Goal: Task Accomplishment & Management: Use online tool/utility

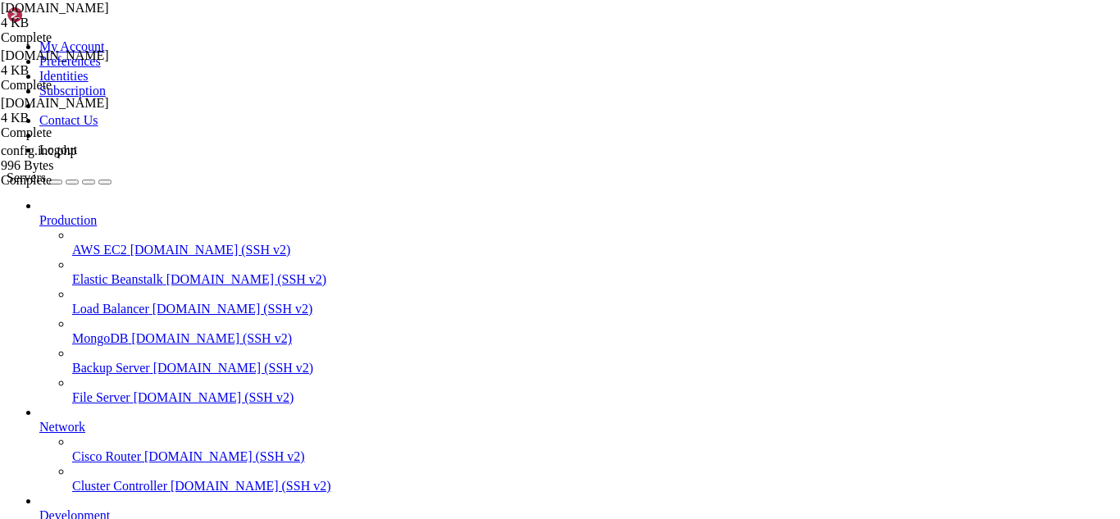
scroll to position [20605, 0]
drag, startPoint x: 365, startPoint y: 1397, endPoint x: 310, endPoint y: 1403, distance: 55.3
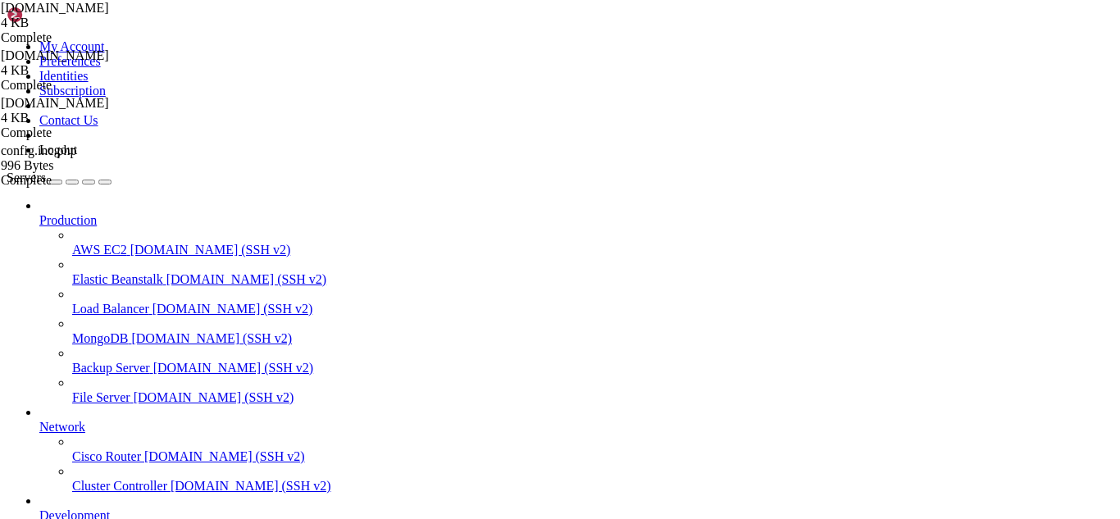
scroll to position [20660, 0]
drag, startPoint x: 419, startPoint y: 1391, endPoint x: 148, endPoint y: 1385, distance: 271.5
drag, startPoint x: 376, startPoint y: 1415, endPoint x: 344, endPoint y: 1417, distance: 32.9
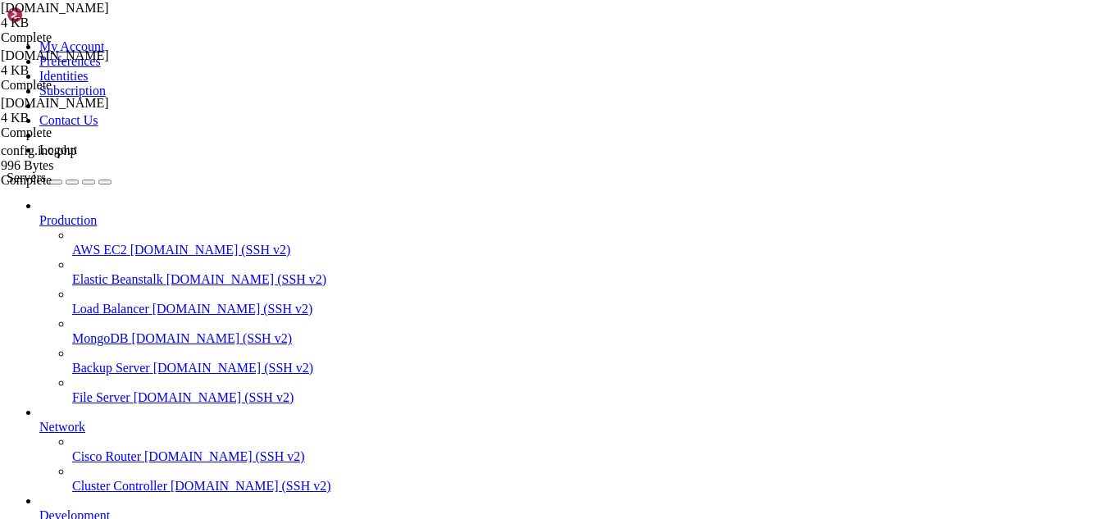
drag, startPoint x: 301, startPoint y: 1409, endPoint x: 256, endPoint y: 1407, distance: 45.1
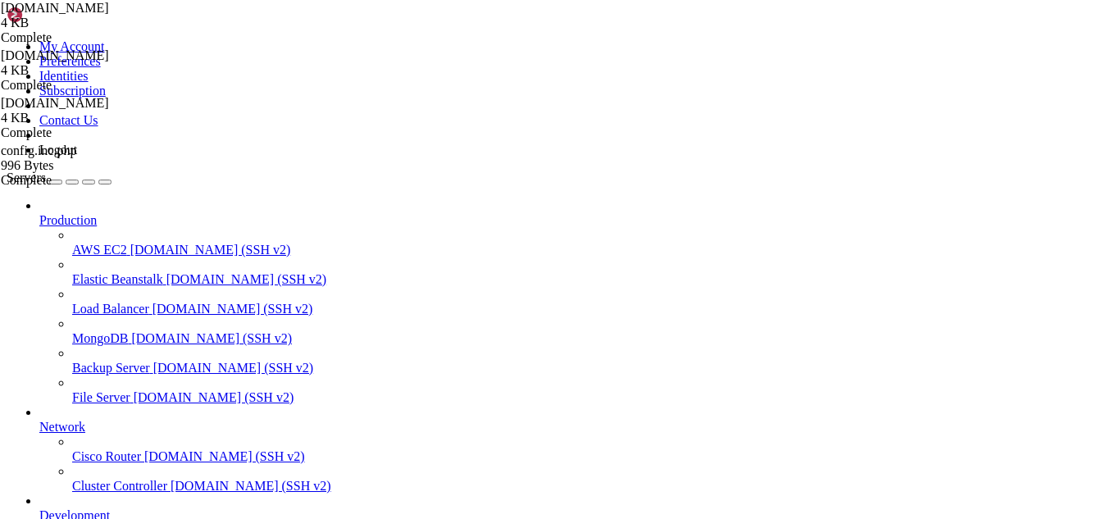
drag, startPoint x: 225, startPoint y: 1382, endPoint x: 15, endPoint y: 1365, distance: 210.6
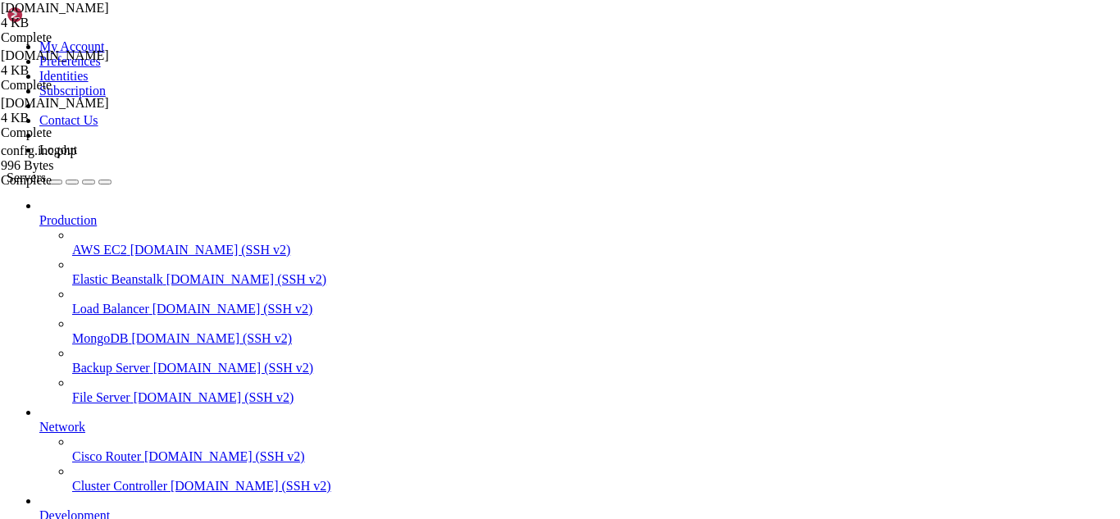
scroll to position [20772, 0]
drag, startPoint x: 372, startPoint y: 1393, endPoint x: 308, endPoint y: 1410, distance: 66.8
drag, startPoint x: 321, startPoint y: 1420, endPoint x: 310, endPoint y: 1411, distance: 14.1
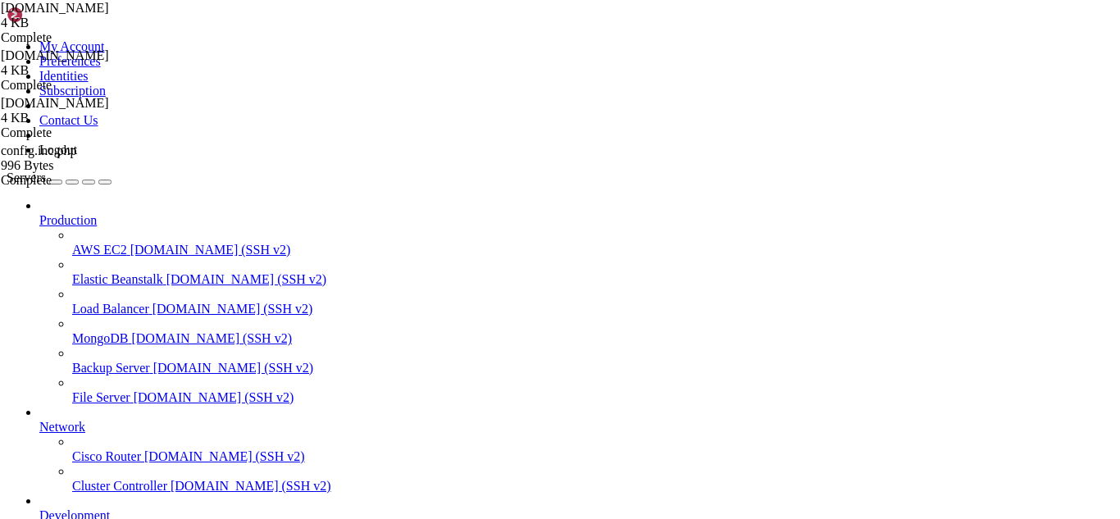
drag, startPoint x: 658, startPoint y: 1391, endPoint x: 206, endPoint y: 1379, distance: 452.0
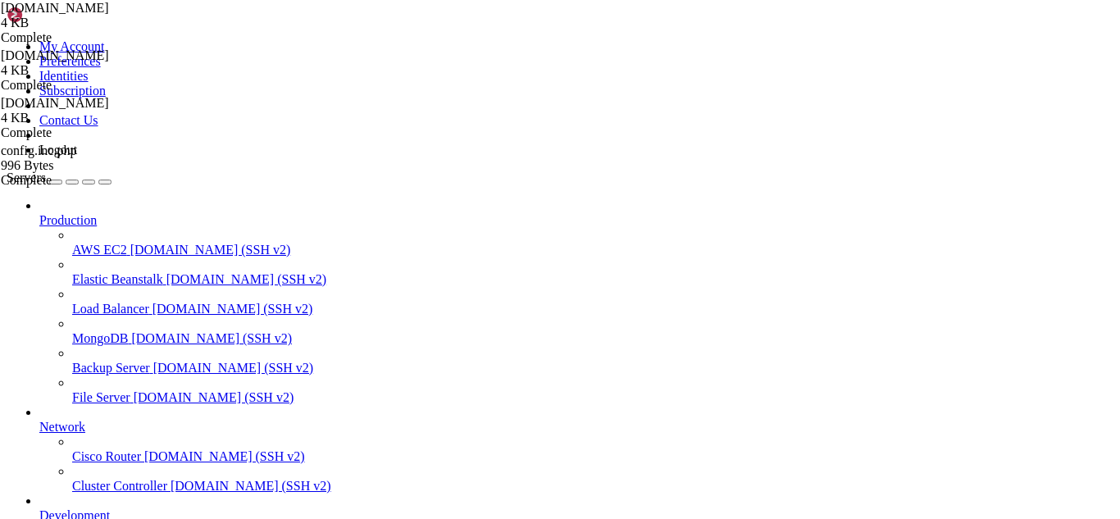
drag, startPoint x: 136, startPoint y: 1406, endPoint x: 50, endPoint y: 1403, distance: 86.1
drag, startPoint x: 11, startPoint y: 1394, endPoint x: 140, endPoint y: 1402, distance: 129.0
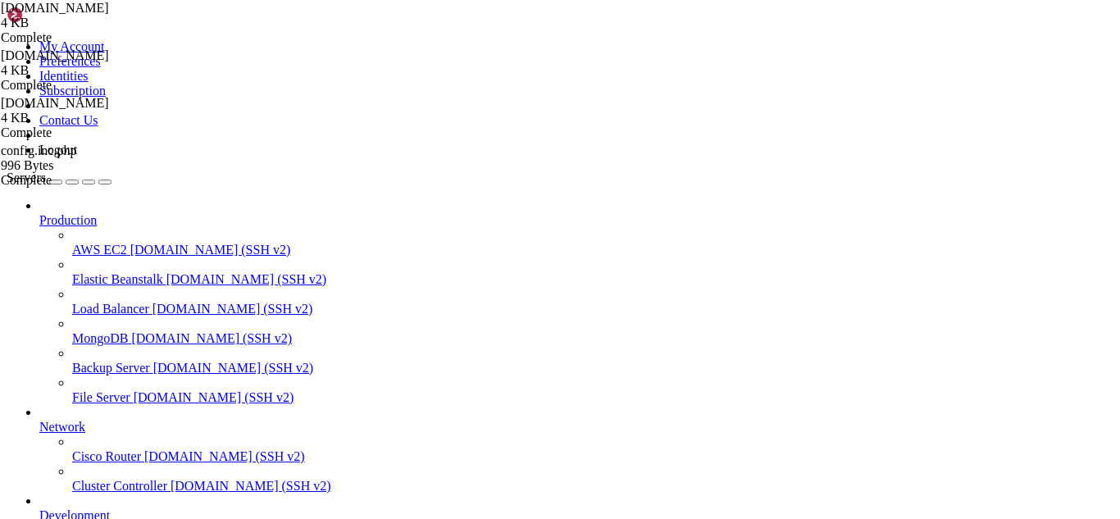
drag, startPoint x: 133, startPoint y: 1406, endPoint x: 15, endPoint y: 1392, distance: 118.8
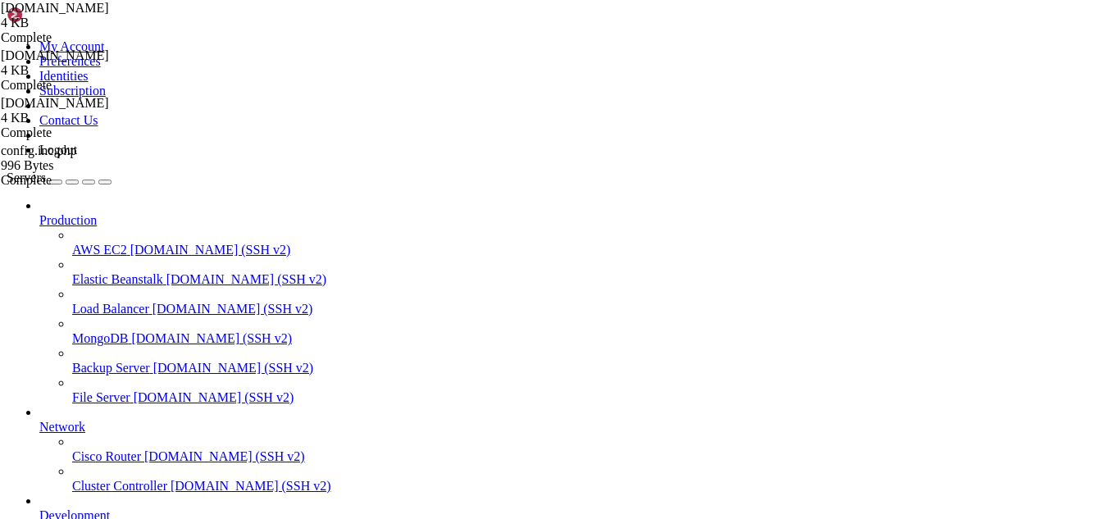
scroll to position [21330, 0]
drag, startPoint x: 316, startPoint y: 1417, endPoint x: 241, endPoint y: 1399, distance: 76.8
drag, startPoint x: 300, startPoint y: 1411, endPoint x: 214, endPoint y: 1401, distance: 86.7
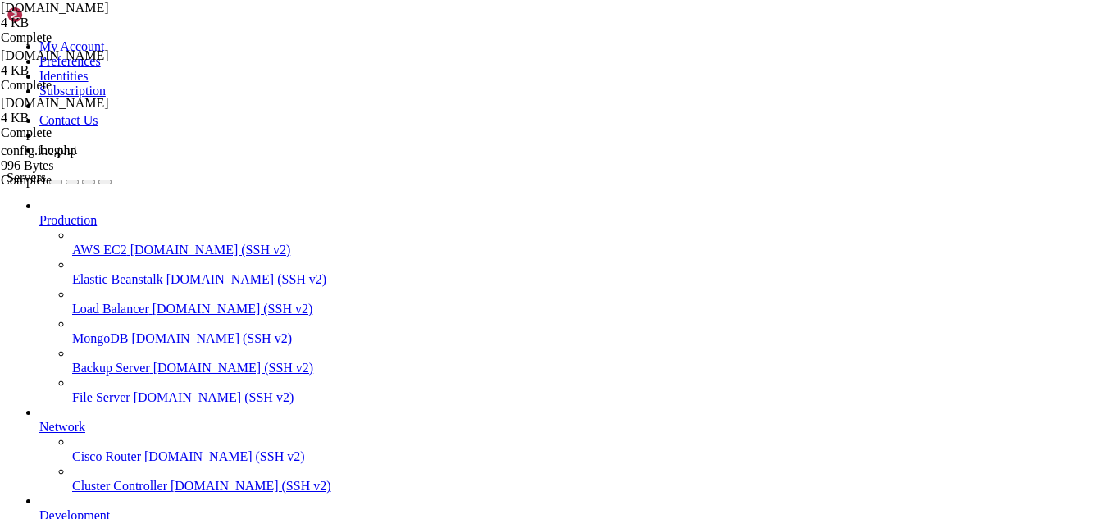
drag, startPoint x: 385, startPoint y: 1376, endPoint x: 14, endPoint y: 1224, distance: 401.3
copy div "[root@hosting ~]# sendmail -v [EMAIL_ADDRESS][DOMAIN_NAME] Subject: Prueba Post…"
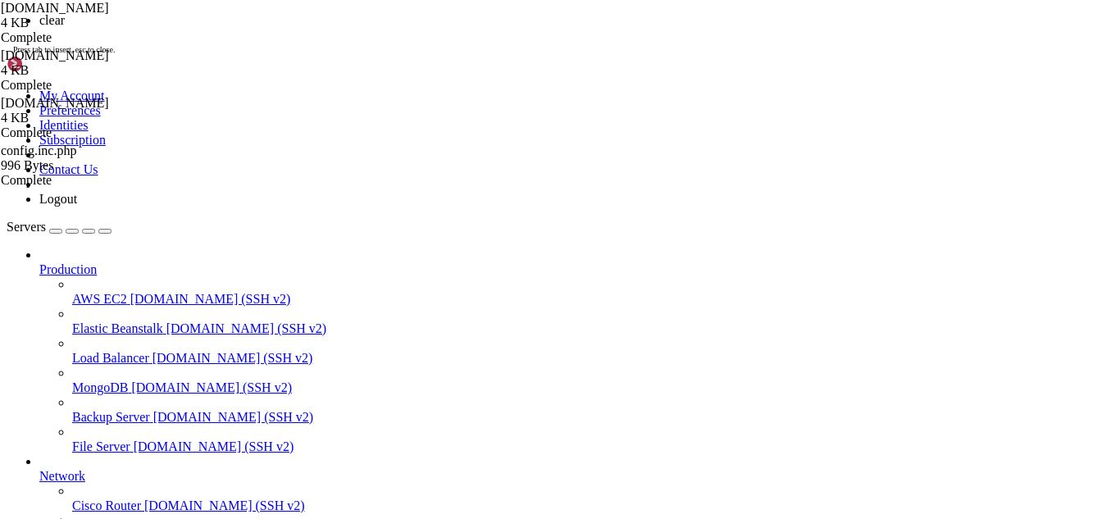
scroll to position [0, 0]
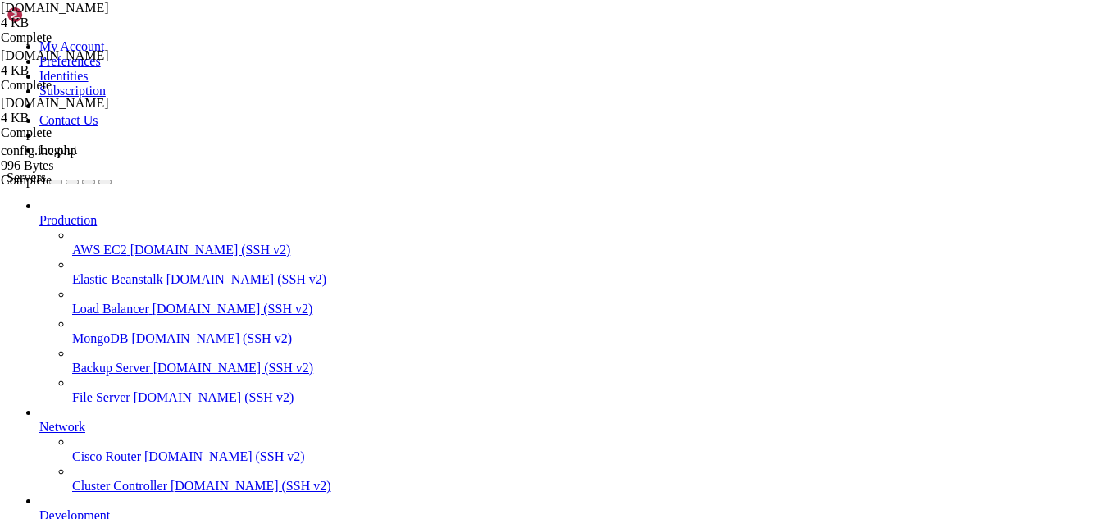
drag, startPoint x: 291, startPoint y: 1213, endPoint x: 244, endPoint y: 1187, distance: 53.6
drag, startPoint x: 134, startPoint y: 1041, endPoint x: 16, endPoint y: 1019, distance: 120.1
drag, startPoint x: 15, startPoint y: 1014, endPoint x: 132, endPoint y: 1038, distance: 119.8
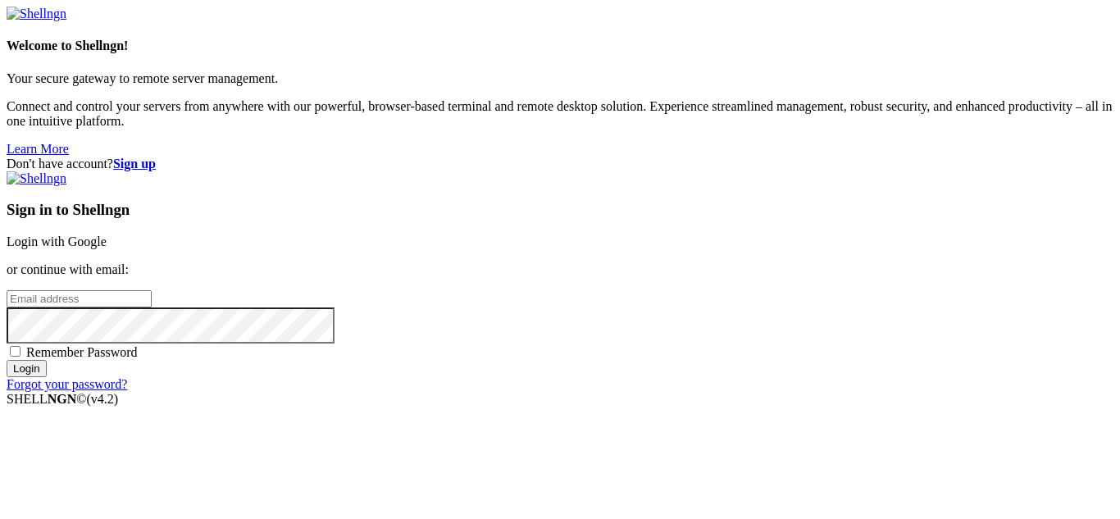
click at [107, 235] on link "Login with Google" at bounding box center [57, 242] width 100 height 14
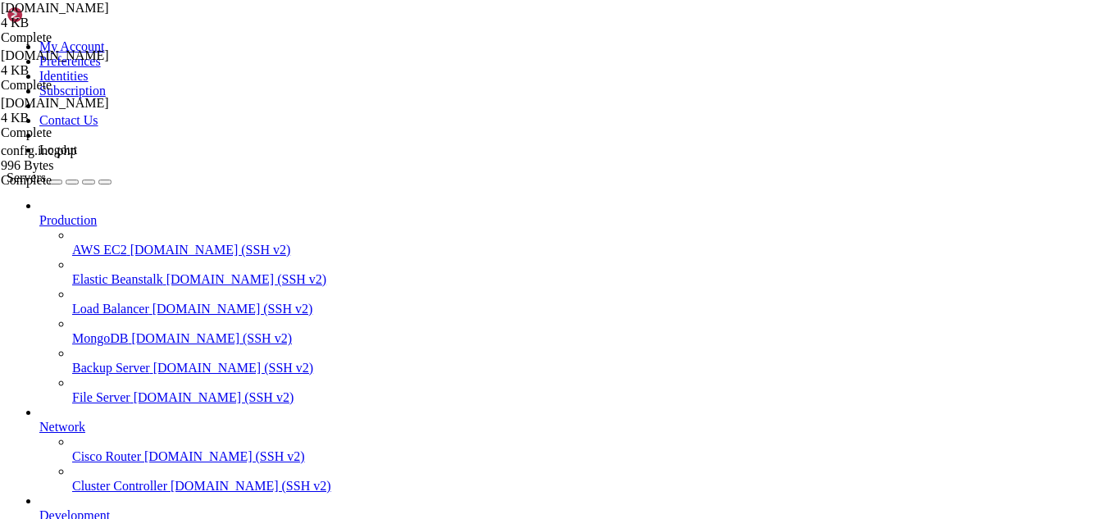
scroll to position [28, 0]
drag, startPoint x: 170, startPoint y: 1404, endPoint x: 144, endPoint y: 1417, distance: 29.3
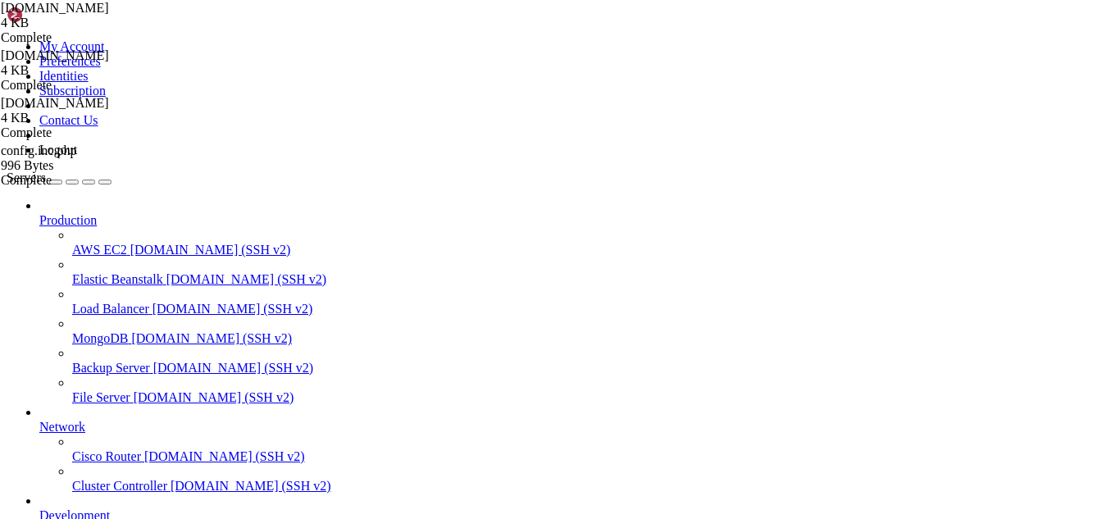
drag, startPoint x: 268, startPoint y: 1376, endPoint x: 15, endPoint y: 1328, distance: 258.0
copy div "[root@hosting ~]# postconf -n | grep -E 'smtpd_milters|milter' milter _default_…"
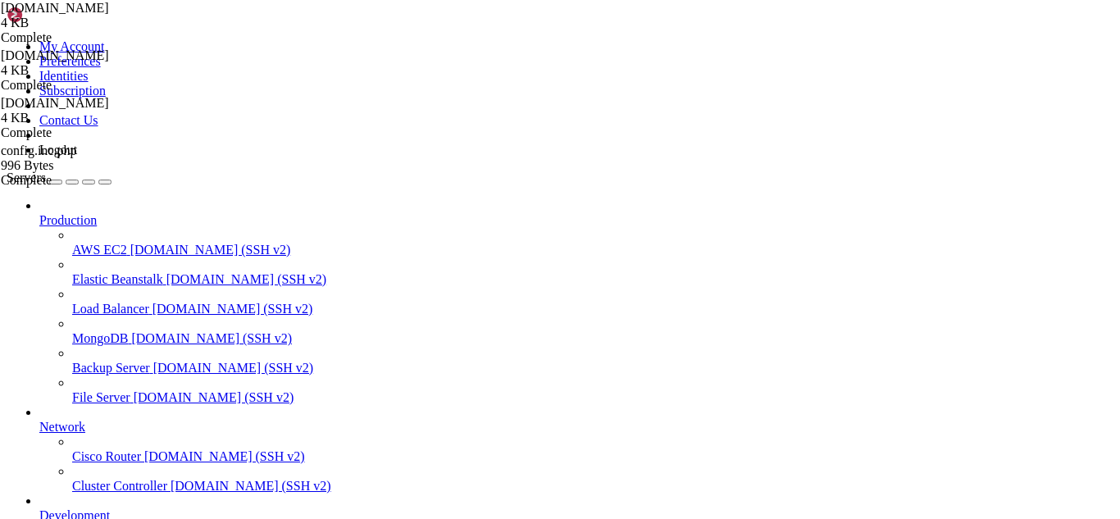
drag, startPoint x: 303, startPoint y: 1406, endPoint x: 231, endPoint y: 1405, distance: 71.4
drag, startPoint x: 304, startPoint y: 1397, endPoint x: 239, endPoint y: 1397, distance: 64.8
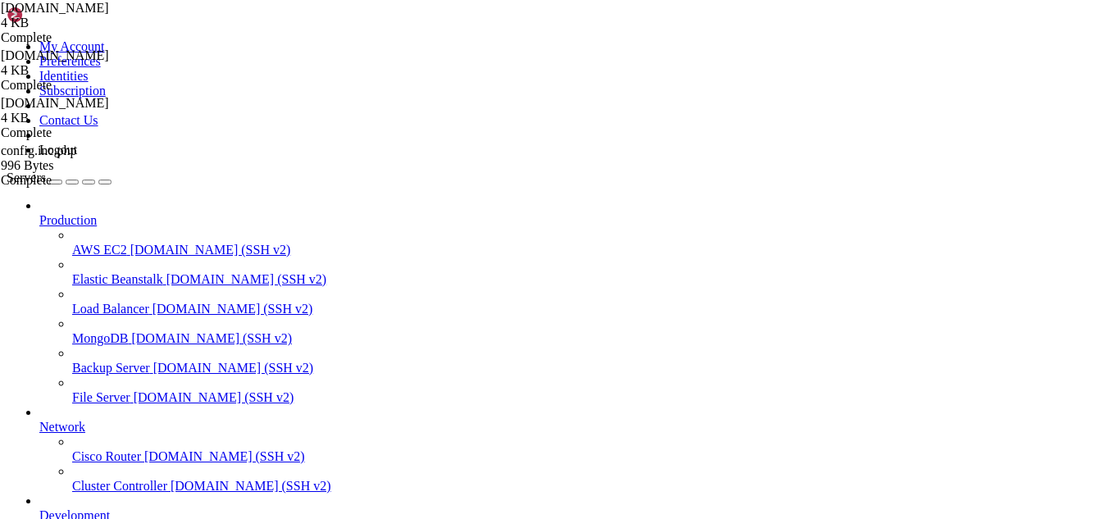
drag, startPoint x: 861, startPoint y: 1388, endPoint x: 12, endPoint y: 1230, distance: 863.4
copy div "[root@hosting ~]# tail -f /var/log/maillog [DATE] 21:57:19 vmi2797825 postfix/s…"
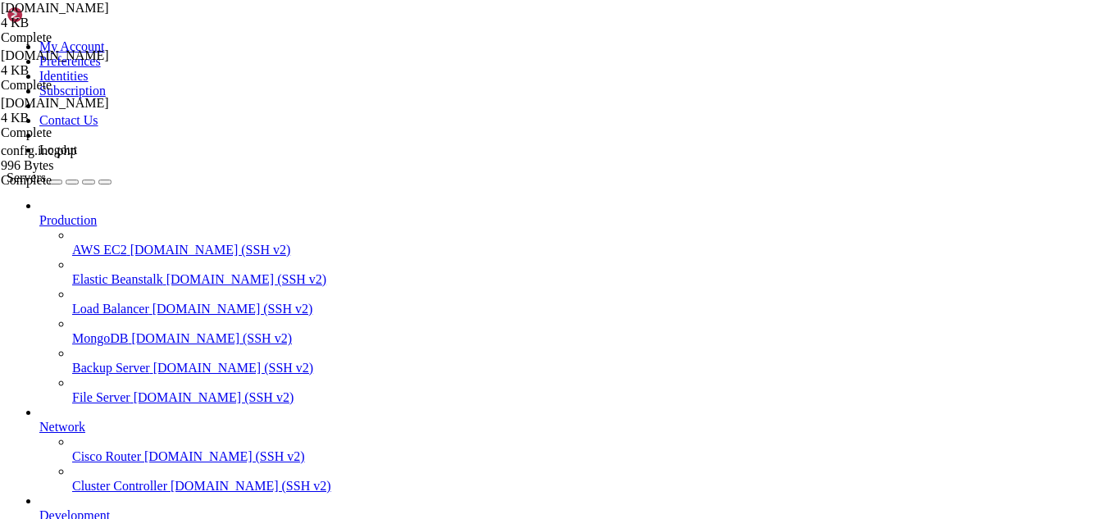
drag, startPoint x: 348, startPoint y: 1406, endPoint x: 211, endPoint y: 1409, distance: 137.0
drag, startPoint x: 206, startPoint y: 1403, endPoint x: 297, endPoint y: 1407, distance: 91.1
copy x-row "/etc/postfix/"
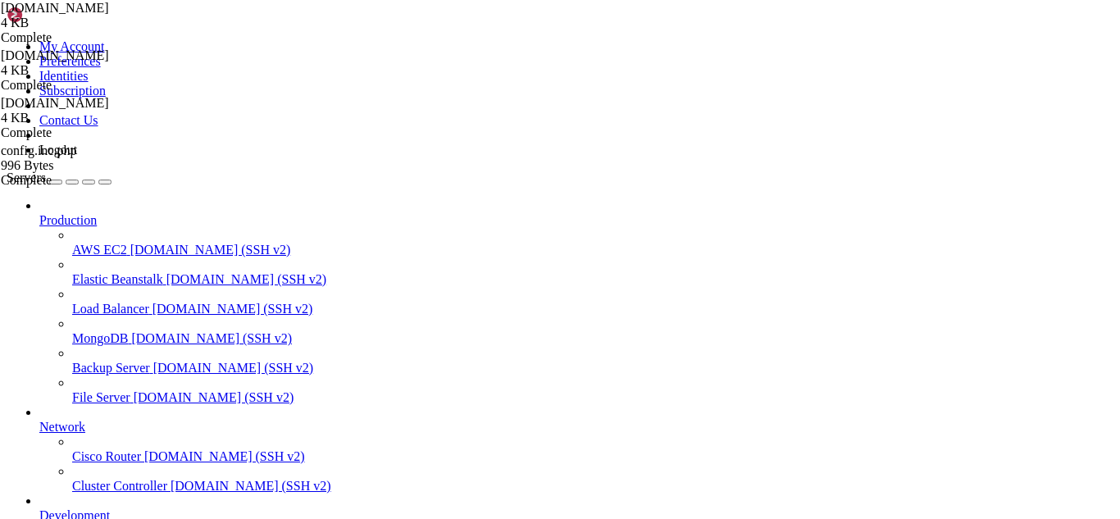
drag, startPoint x: 299, startPoint y: 54, endPoint x: 211, endPoint y: 53, distance: 88.6
paste input "etc/postfix/"
type input "/etc/postfix/"
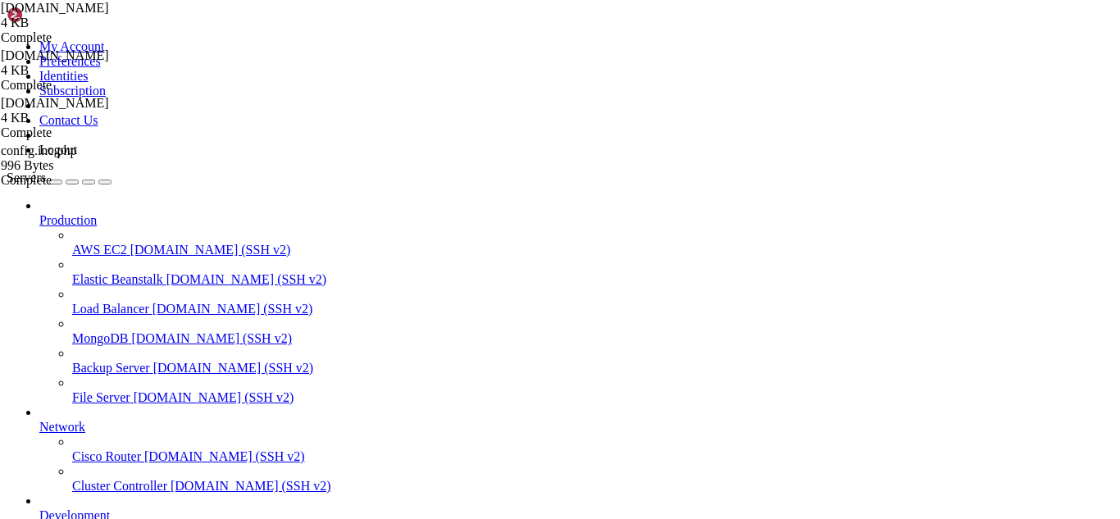
type textarea "inet_interfaces = all"
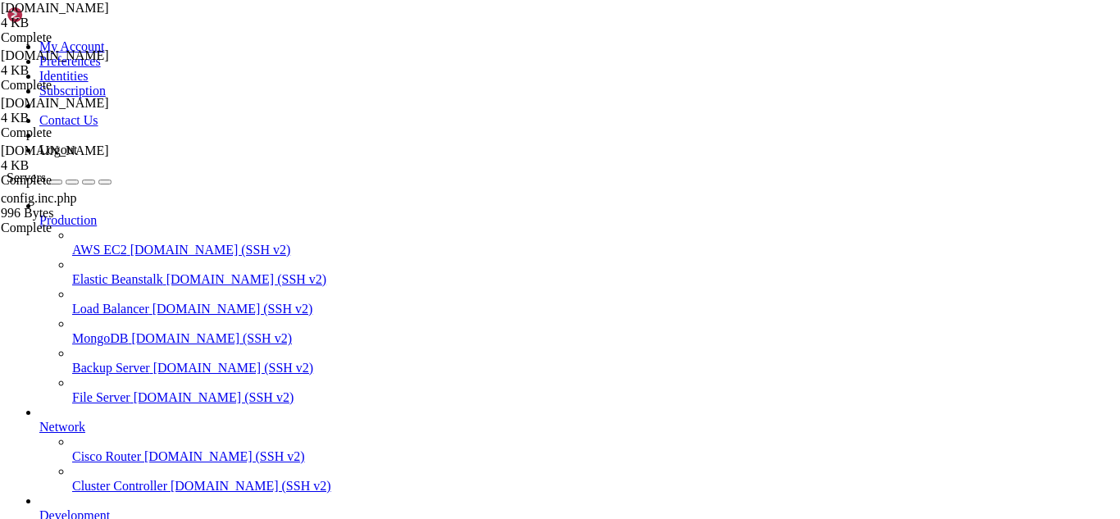
type input "#"
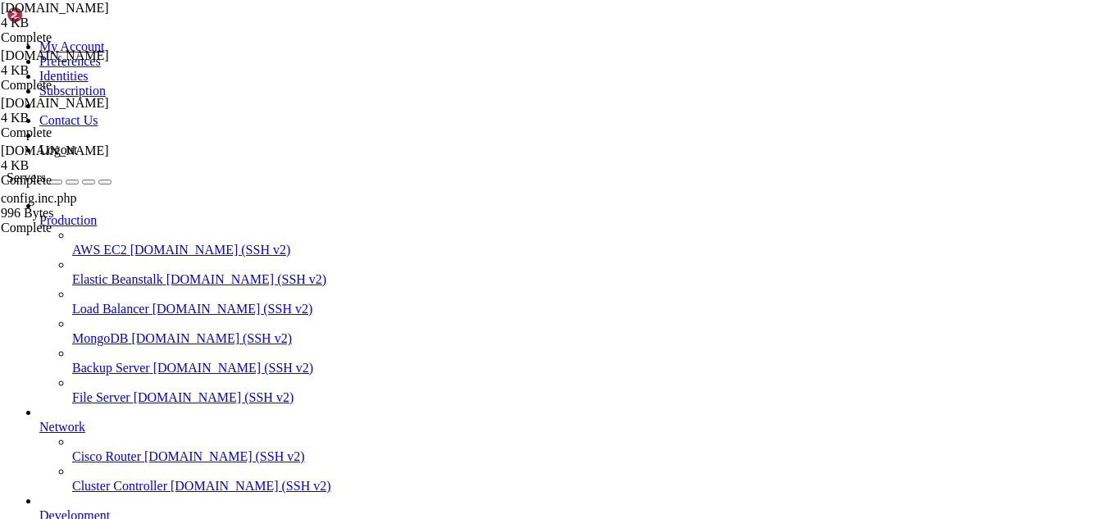
type textarea "message_size_limit = 20000000"
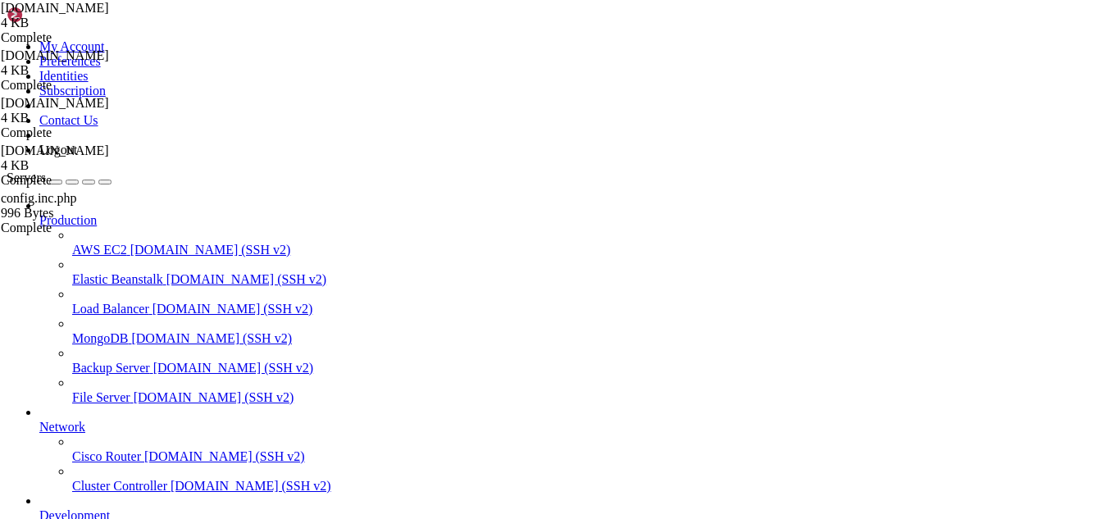
drag, startPoint x: 209, startPoint y: 1403, endPoint x: 191, endPoint y: 1403, distance: 18.0
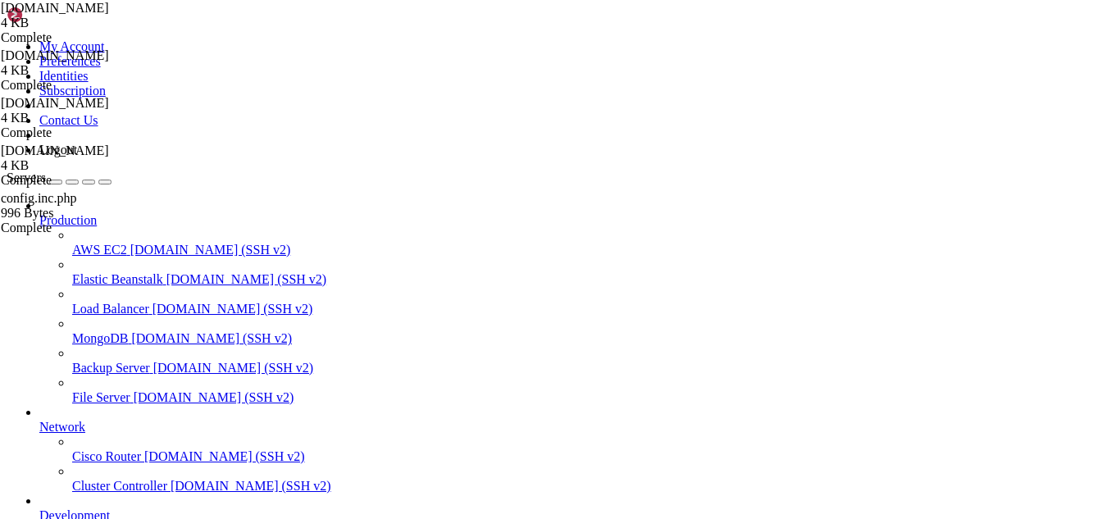
scroll to position [669, 0]
drag, startPoint x: 355, startPoint y: 1395, endPoint x: 325, endPoint y: 1407, distance: 32.7
drag, startPoint x: 909, startPoint y: 1388, endPoint x: 15, endPoint y: 1074, distance: 948.2
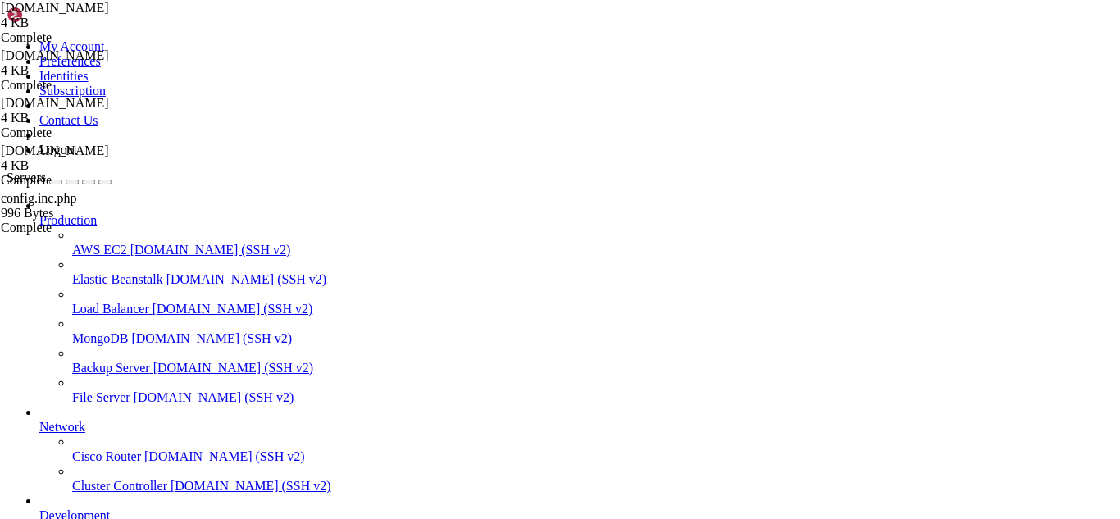
copy div "[lore@ipsumdo ~]# sitametco adipis elitsed ● doeiusm.tempori - Utlabor Etdo Mag…"
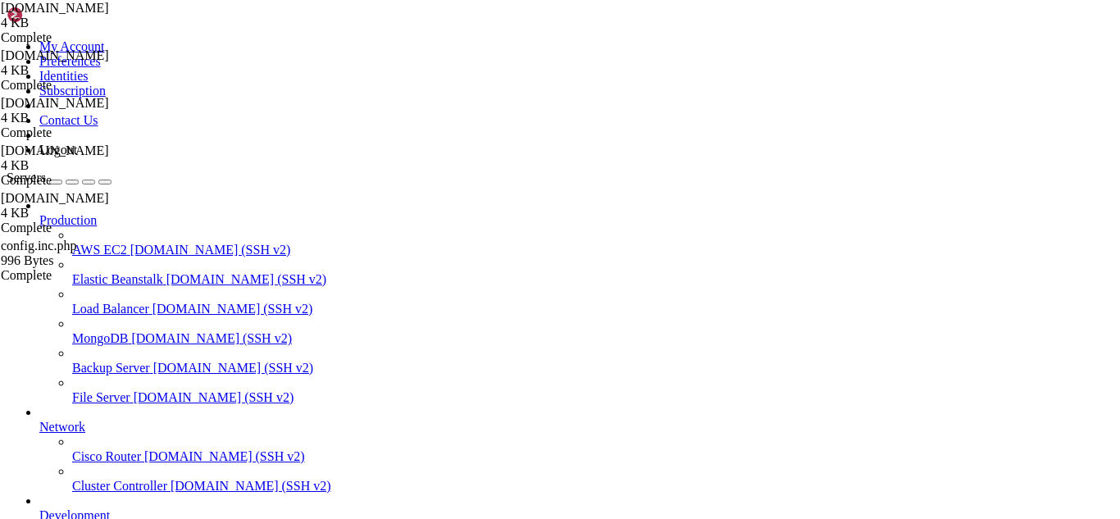
type textarea "compatibility_level = 2"
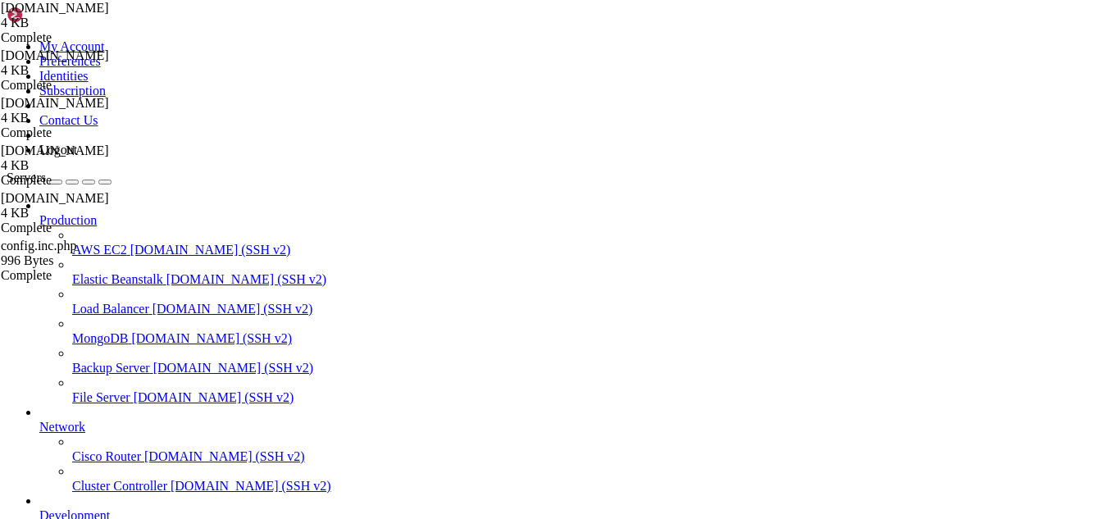
drag, startPoint x: 357, startPoint y: 1483, endPoint x: 146, endPoint y: 1407, distance: 224.1
drag, startPoint x: 146, startPoint y: 1407, endPoint x: 137, endPoint y: 1406, distance: 9.2
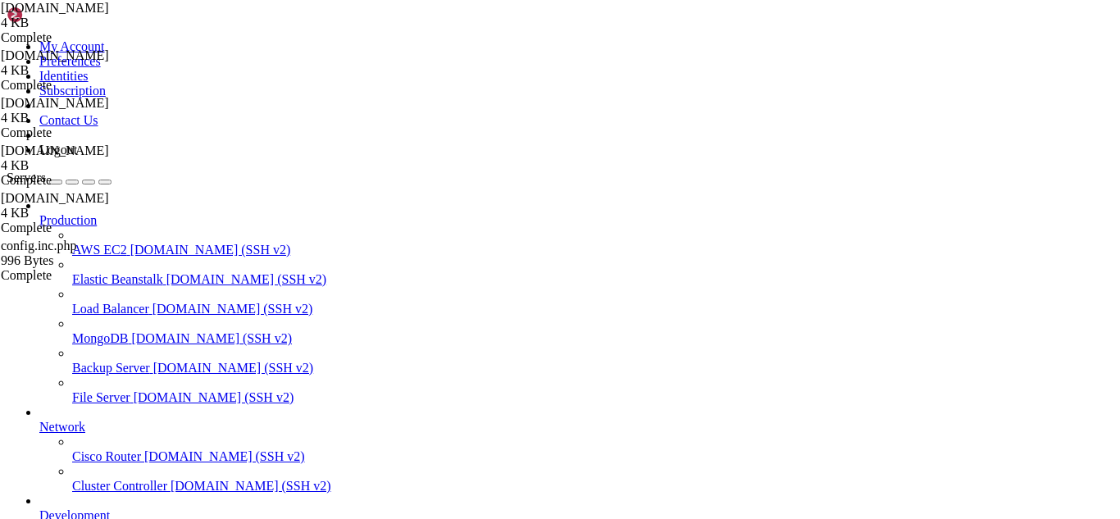
drag, startPoint x: 572, startPoint y: 1393, endPoint x: 15, endPoint y: 1378, distance: 557.0
copy div "[root@hosting ~]# postfix check postfix/postfix-script: warning: group or other…"
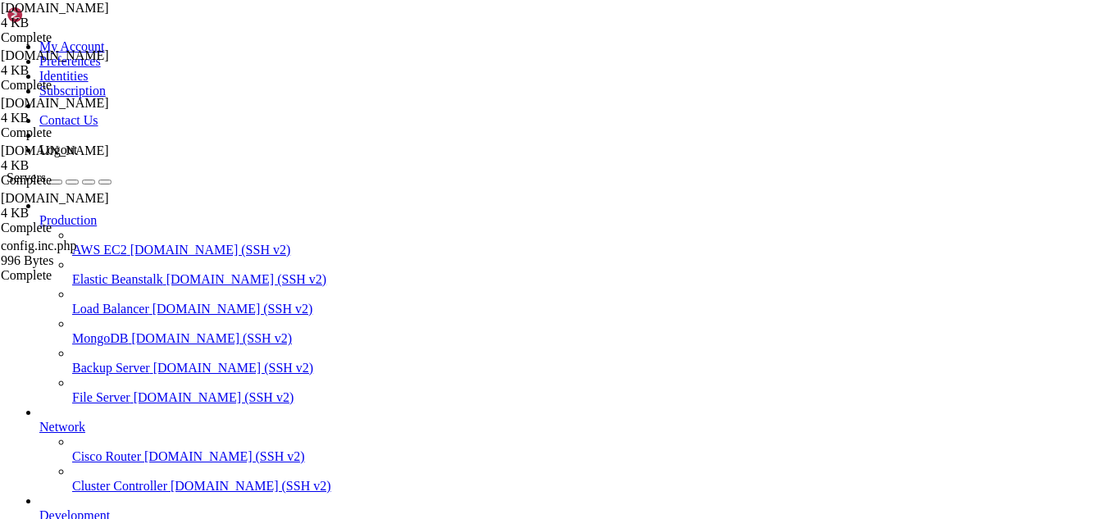
scroll to position [1101, 0]
drag, startPoint x: 306, startPoint y: 1424, endPoint x: 230, endPoint y: 1407, distance: 78.2
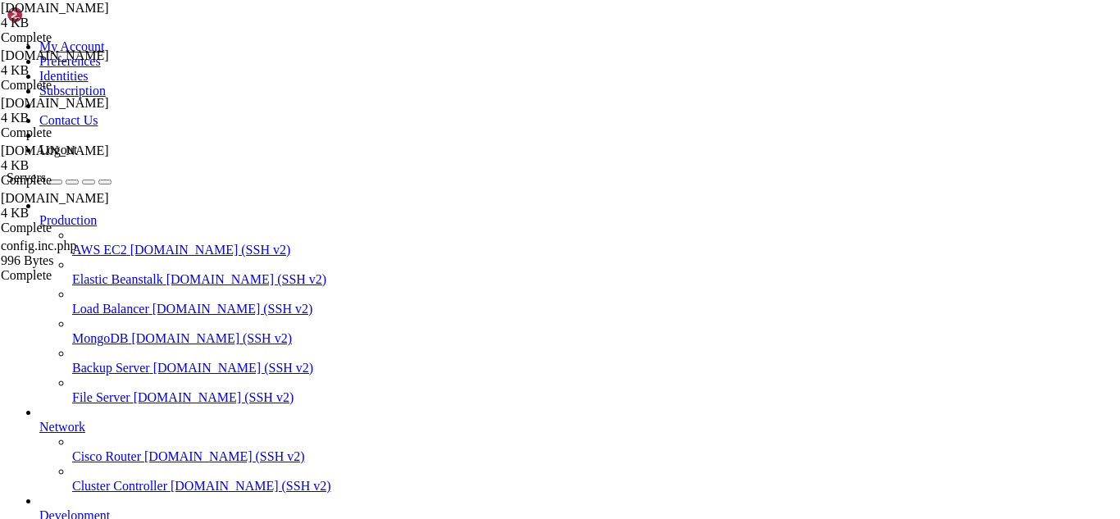
drag, startPoint x: 381, startPoint y: 1413, endPoint x: 341, endPoint y: 1410, distance: 40.3
drag, startPoint x: 325, startPoint y: 1415, endPoint x: 309, endPoint y: 1415, distance: 15.6
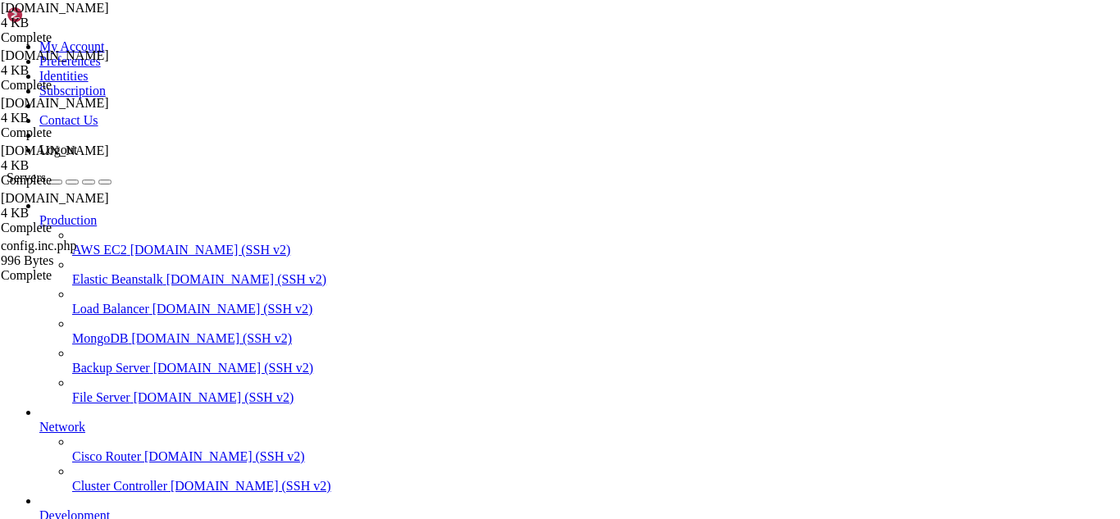
drag, startPoint x: 908, startPoint y: 1393, endPoint x: 471, endPoint y: 1335, distance: 440.9
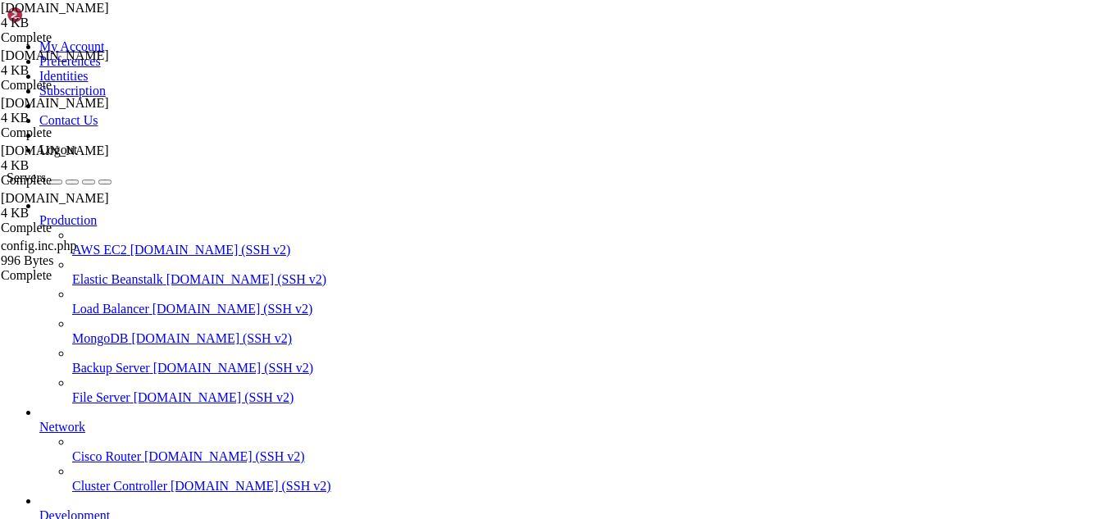
drag, startPoint x: 11, startPoint y: 1076, endPoint x: 291, endPoint y: 1261, distance: 336.2
drag, startPoint x: 12, startPoint y: 1072, endPoint x: 909, endPoint y: 1390, distance: 951.9
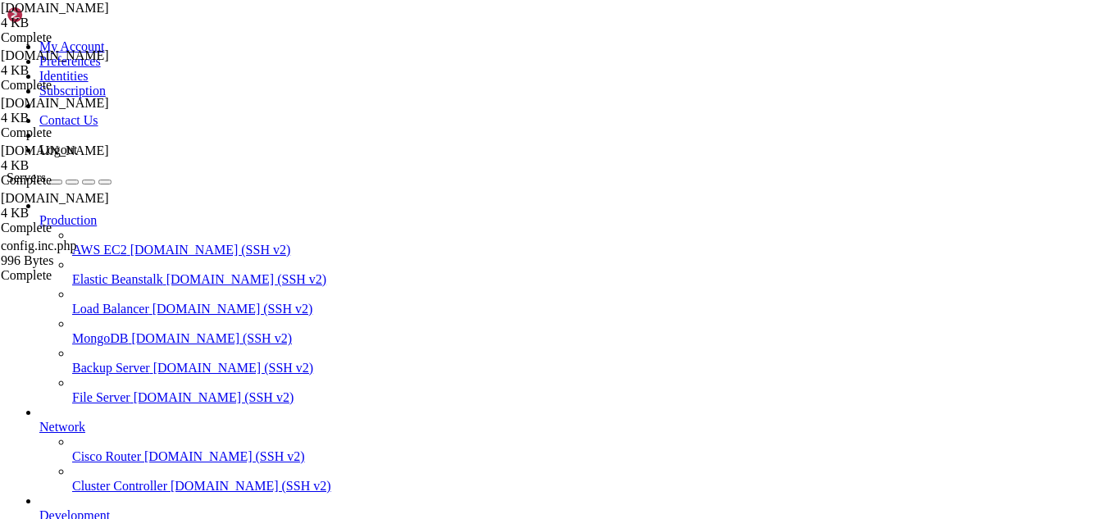
copy div "[lore@ipsumdo ~]# sitametco adipis elitsed ● doeiusm.tempori - Utlabor Etdo Mag…"
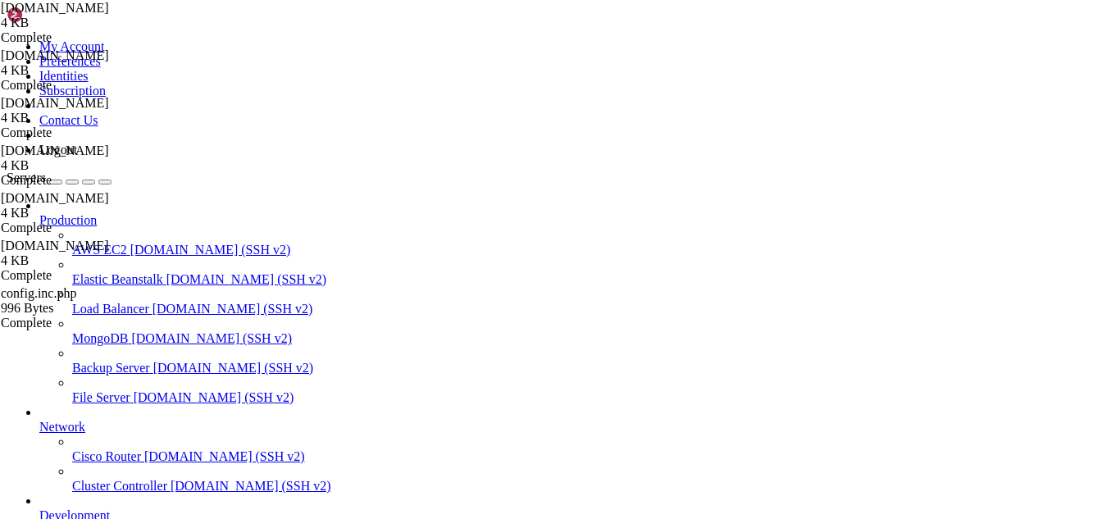
type textarea "virtual_alias_maps = proxy:mysql:/etc/postfix/[URL][DOMAIN_NAME], \"
type textarea "compatibility_level = 2"
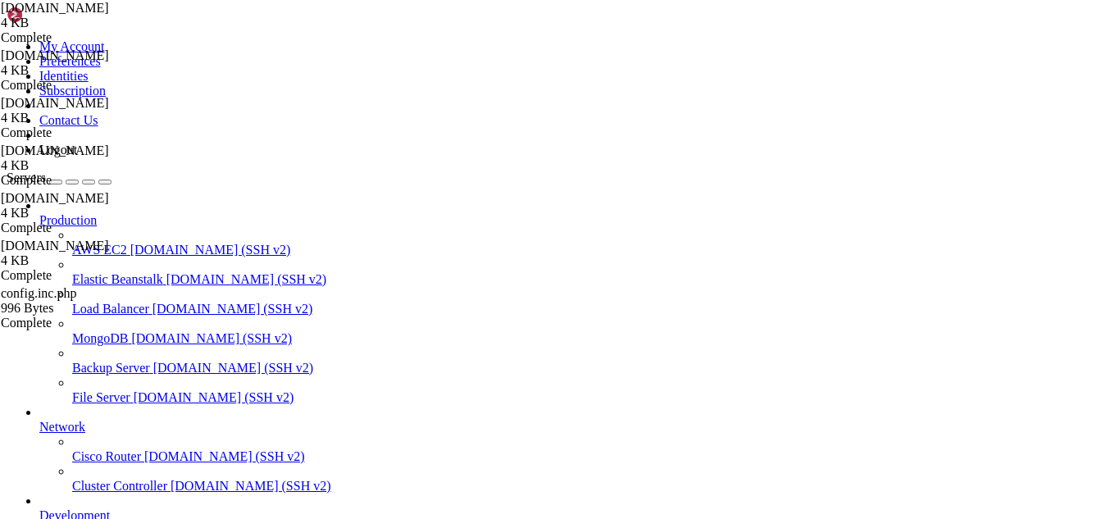
drag, startPoint x: 912, startPoint y: 1391, endPoint x: 16, endPoint y: 1016, distance: 970.8
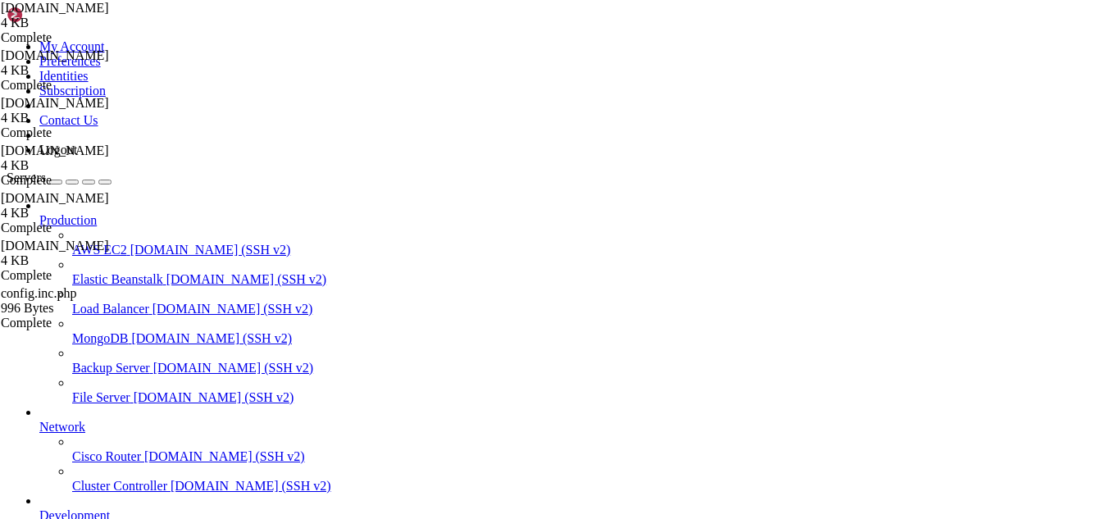
copy div "loremip.dolorsi - Ametcon Adip Elitseddo Eiusm Tempor: incidi (/utl/etd/magnaal…"
drag, startPoint x: 327, startPoint y: 52, endPoint x: 228, endPoint y: 55, distance: 99.3
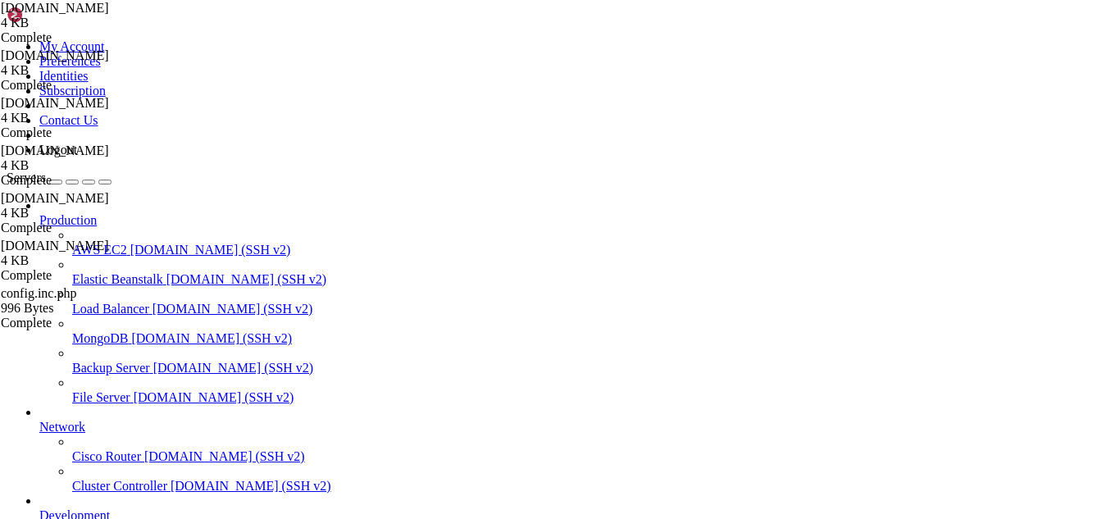
scroll to position [648, 0]
drag, startPoint x: 536, startPoint y: 160, endPoint x: 235, endPoint y: 80, distance: 311.5
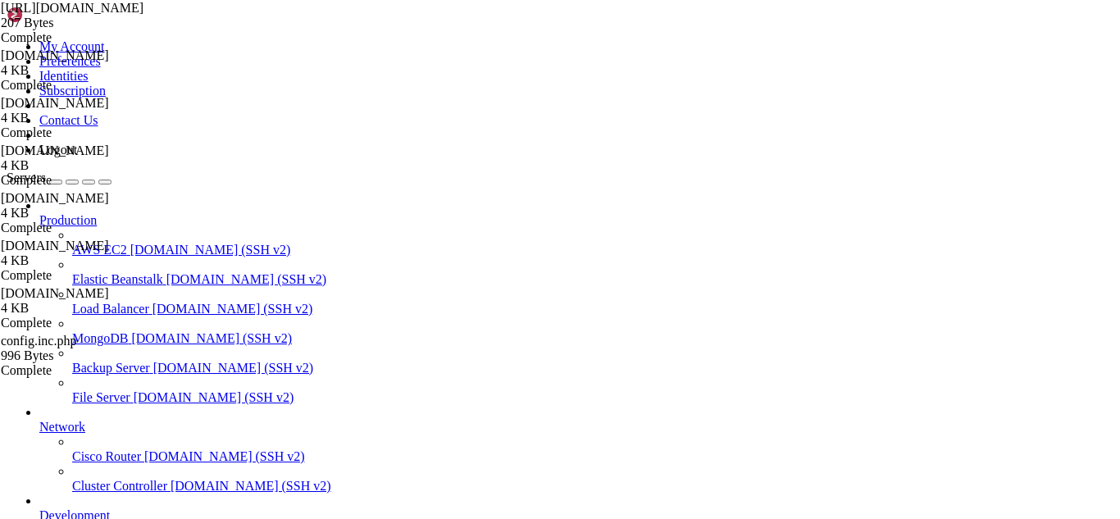
type textarea "user = postfix password = [SECURITY_DATA]"
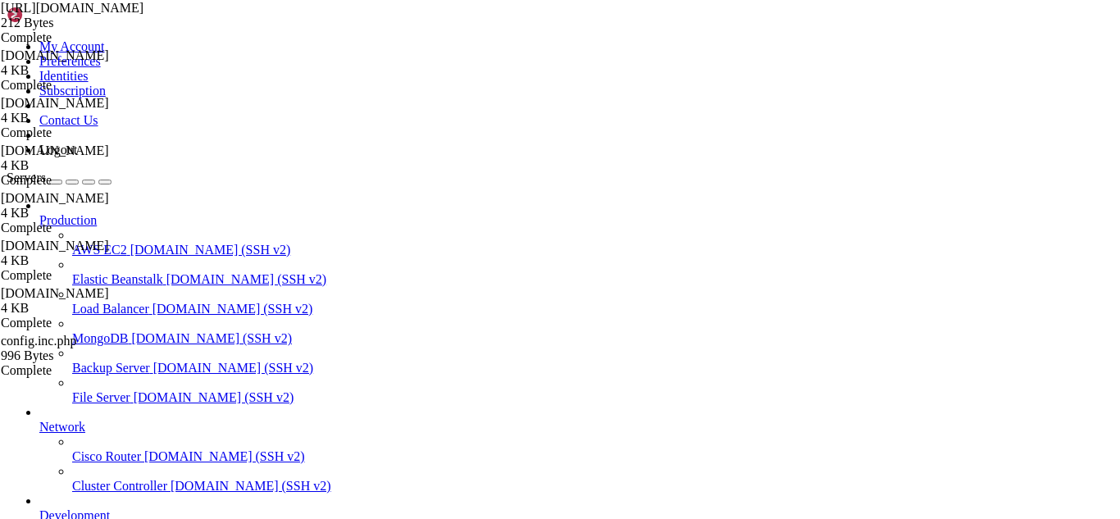
scroll to position [2021, 0]
drag, startPoint x: 183, startPoint y: 1413, endPoint x: 168, endPoint y: 1406, distance: 16.5
drag, startPoint x: 395, startPoint y: 1401, endPoint x: 344, endPoint y: 1401, distance: 50.8
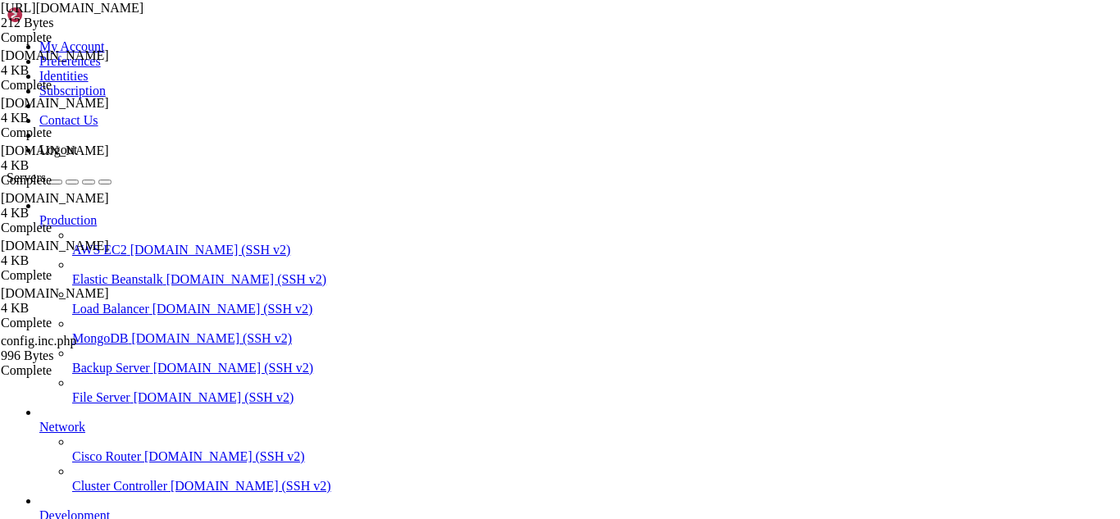
drag, startPoint x: 365, startPoint y: 1402, endPoint x: 290, endPoint y: 1403, distance: 74.6
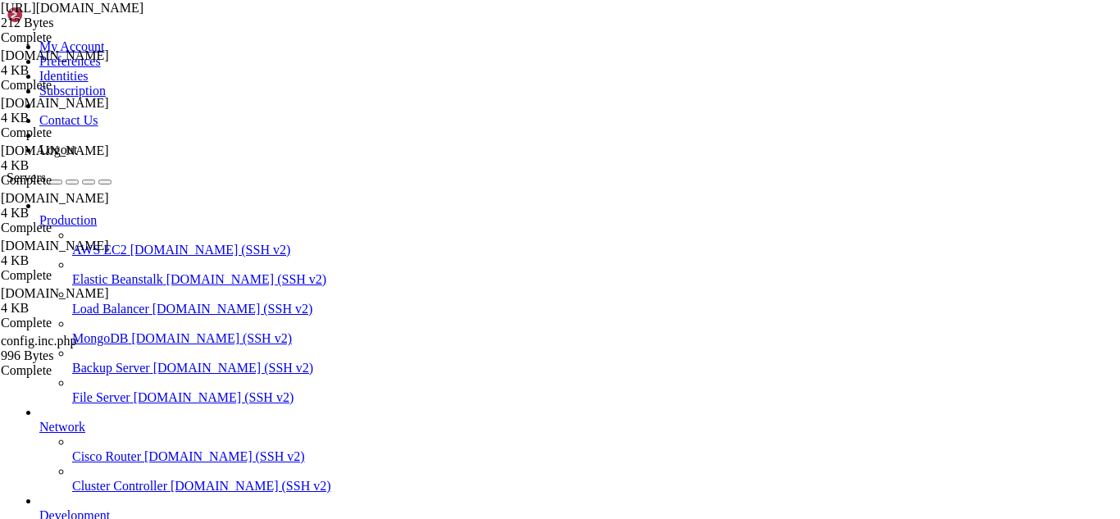
drag, startPoint x: 303, startPoint y: 1391, endPoint x: 14, endPoint y: 1335, distance: 294.0
copy div "[root@hosting ~]# [root@hosting ~]# mysql -h [TECHNICAL_ID] -u postfix -p postf…"
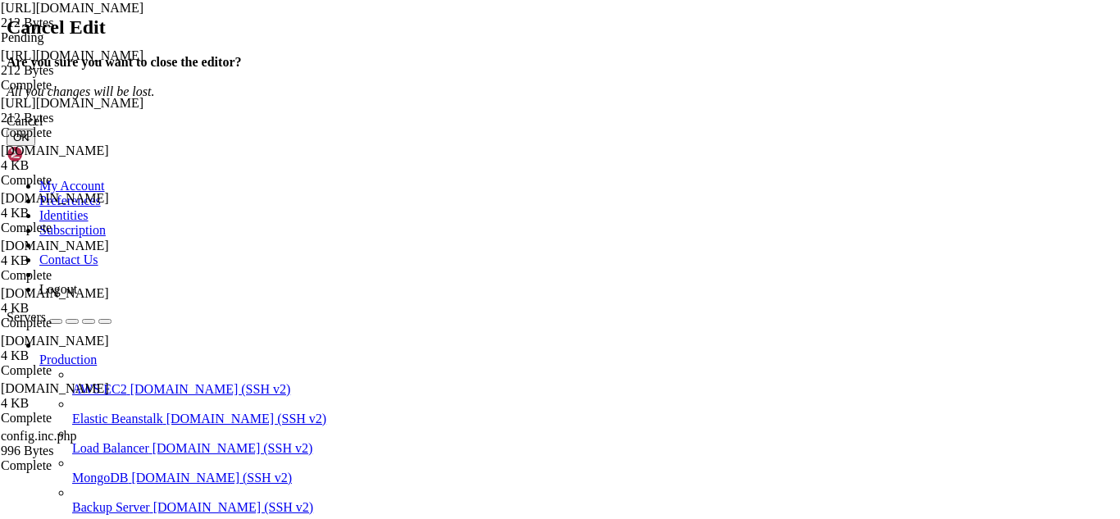
click at [35, 146] on button "OK" at bounding box center [21, 137] width 29 height 17
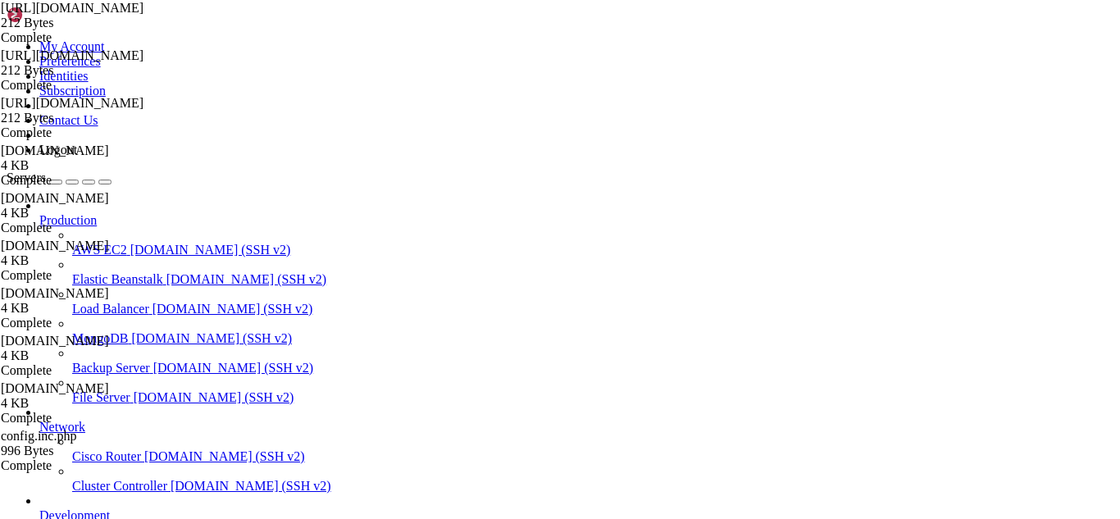
drag, startPoint x: 450, startPoint y: 154, endPoint x: 218, endPoint y: 75, distance: 245.1
type textarea "user = postfix password = [SECURITY_DATA]"
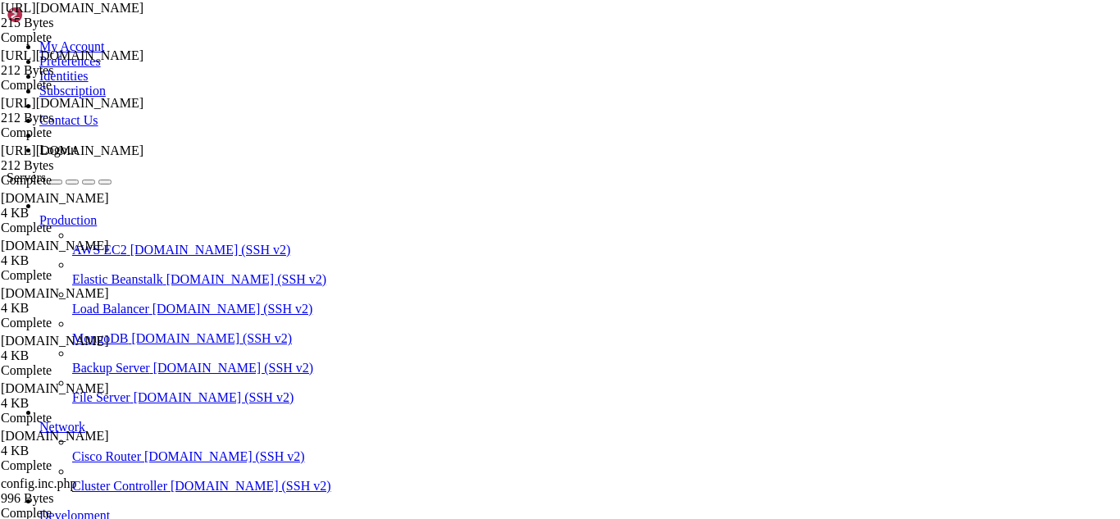
type textarea "user = postfix"
drag, startPoint x: 229, startPoint y: 1405, endPoint x: 203, endPoint y: 1409, distance: 25.8
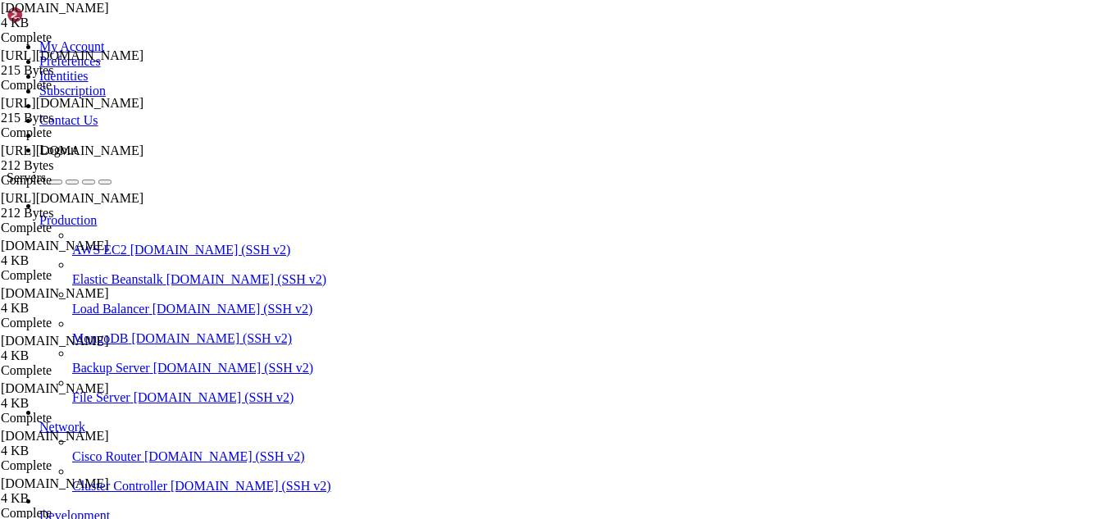
type textarea "mynetworks = [URL], [TECHNICAL_ID]"
type input "recipien"
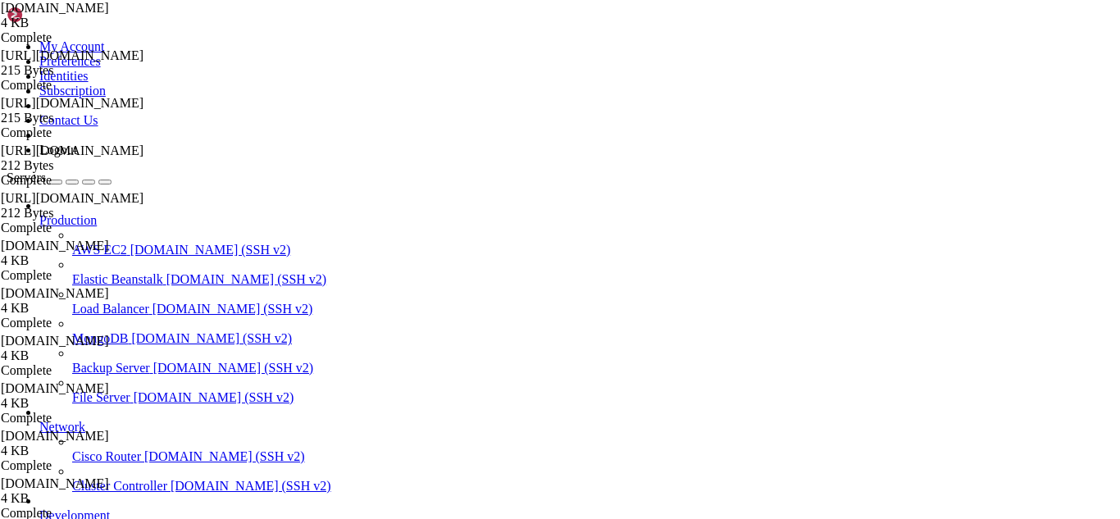
type textarea "compatibility_level = 2"
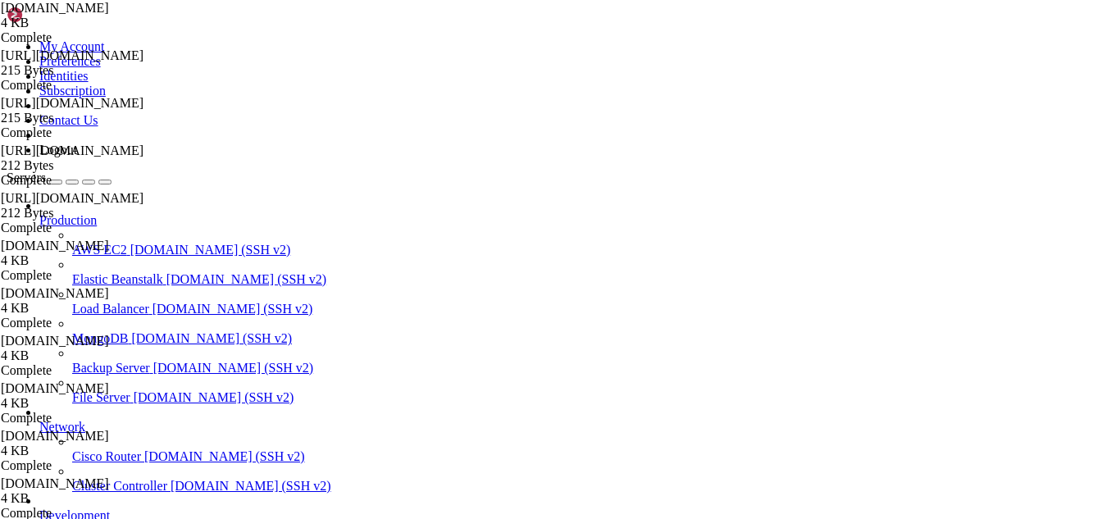
scroll to position [566, 0]
drag, startPoint x: 277, startPoint y: 1387, endPoint x: 207, endPoint y: 1405, distance: 72.8
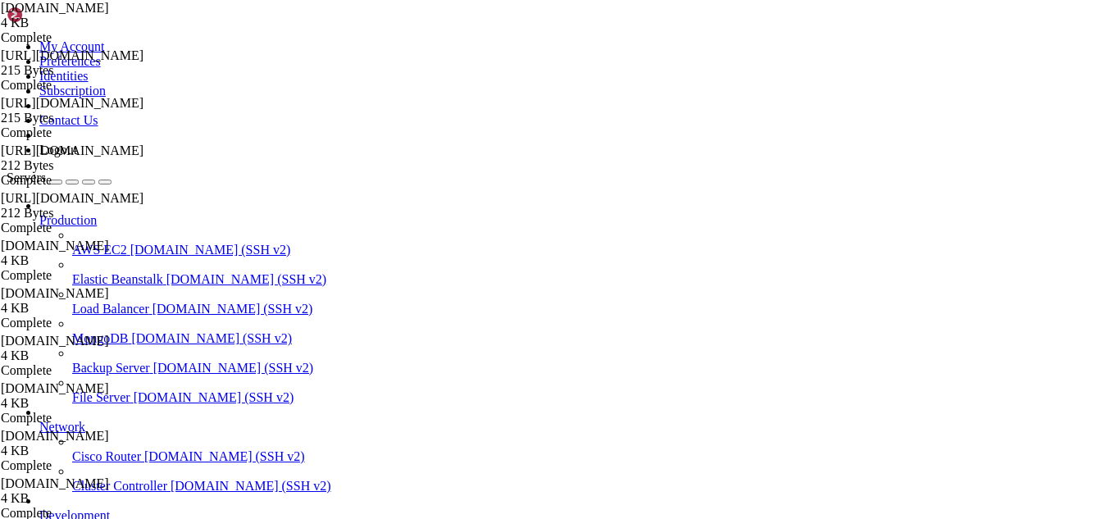
drag, startPoint x: 693, startPoint y: 1392, endPoint x: 434, endPoint y: 1377, distance: 259.6
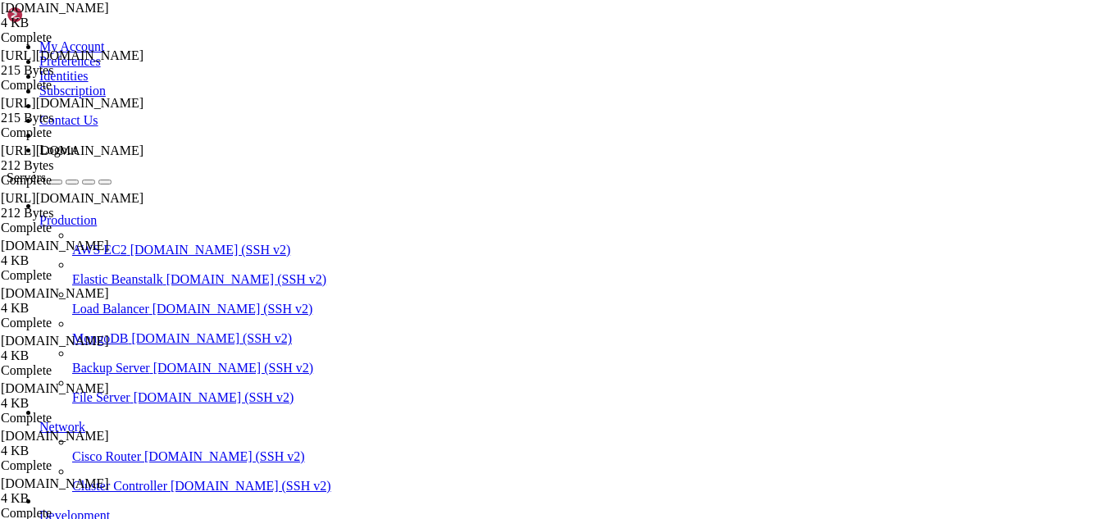
scroll to position [2342, 0]
drag, startPoint x: 396, startPoint y: 1406, endPoint x: 342, endPoint y: 1392, distance: 56.1
drag, startPoint x: 911, startPoint y: 1392, endPoint x: 21, endPoint y: 1023, distance: 963.2
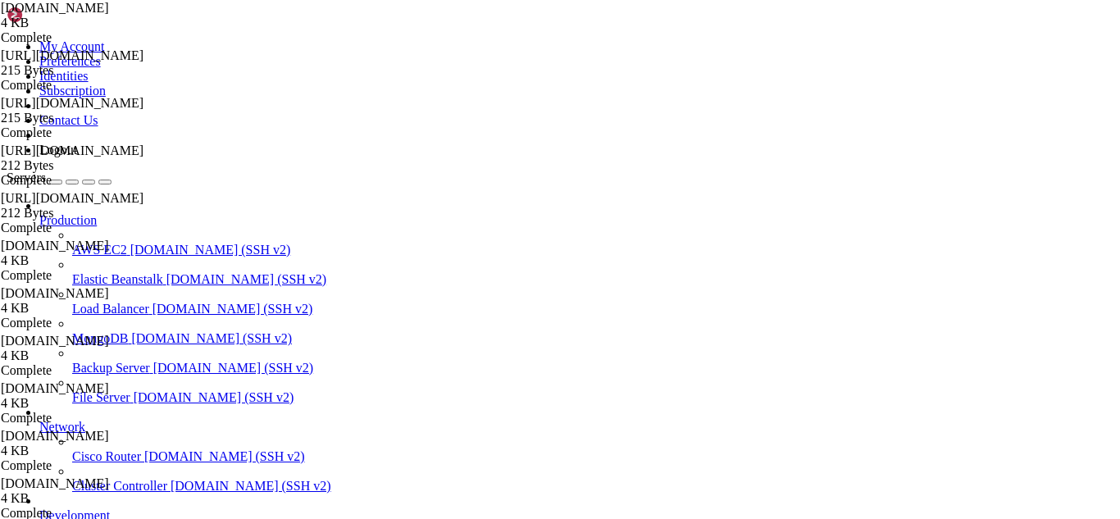
copy div "loremip.dolorsi - Ametcon Adip Elitseddo Eiusm Tempor: incidi (/utl/etd/magnaal…"
drag, startPoint x: 262, startPoint y: 1408, endPoint x: 233, endPoint y: 1404, distance: 29.0
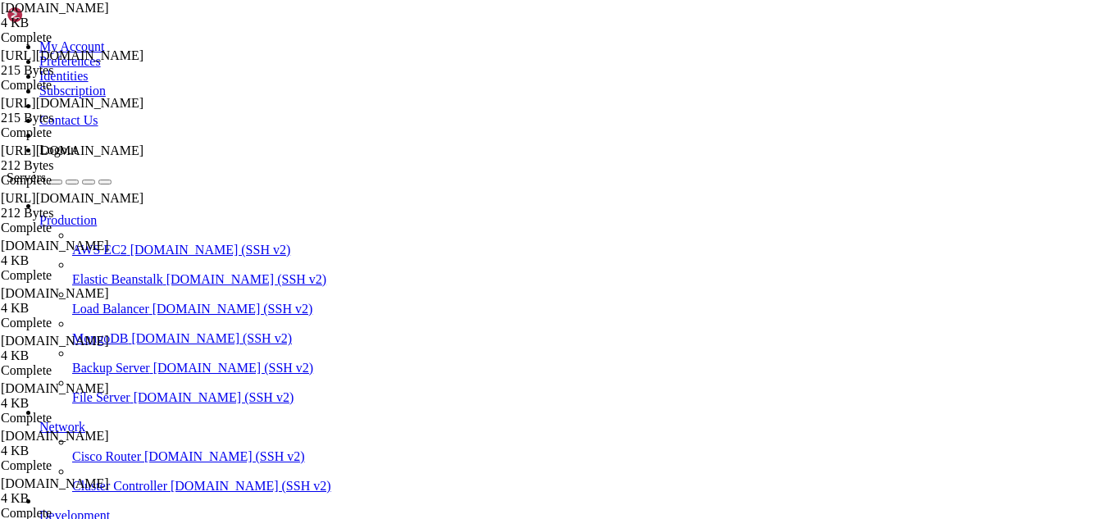
drag, startPoint x: 827, startPoint y: 1390, endPoint x: 182, endPoint y: 1179, distance: 678.1
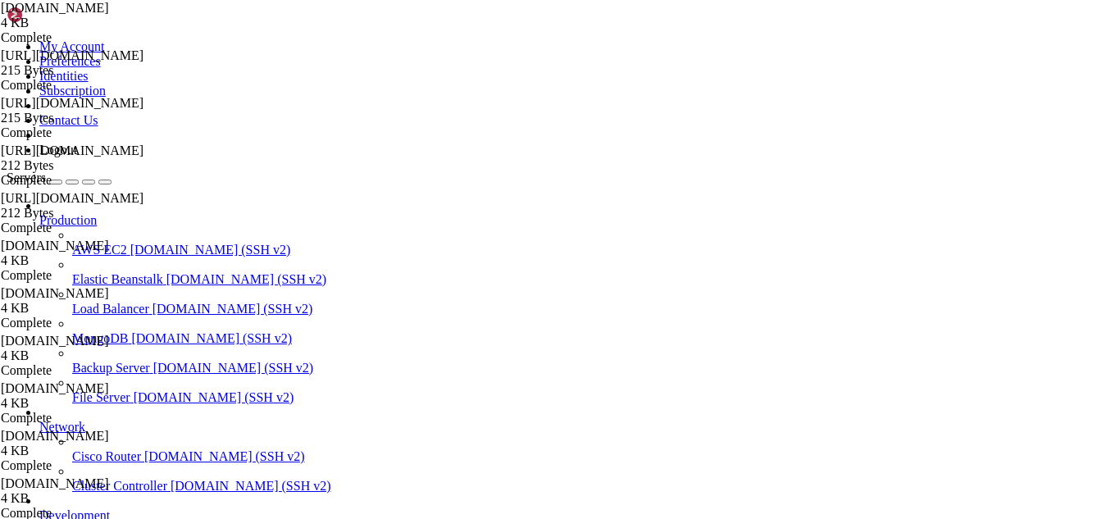
drag, startPoint x: 562, startPoint y: 1386, endPoint x: 13, endPoint y: 1140, distance: 601.3
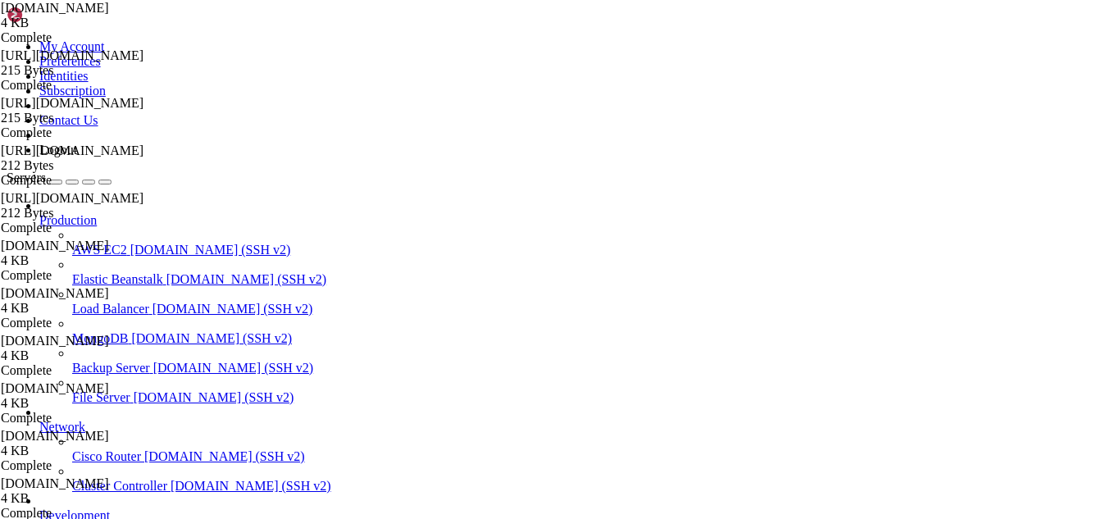
drag, startPoint x: 319, startPoint y: 1405, endPoint x: 300, endPoint y: 1405, distance: 18.9
drag, startPoint x: 360, startPoint y: 54, endPoint x: 257, endPoint y: 55, distance: 102.5
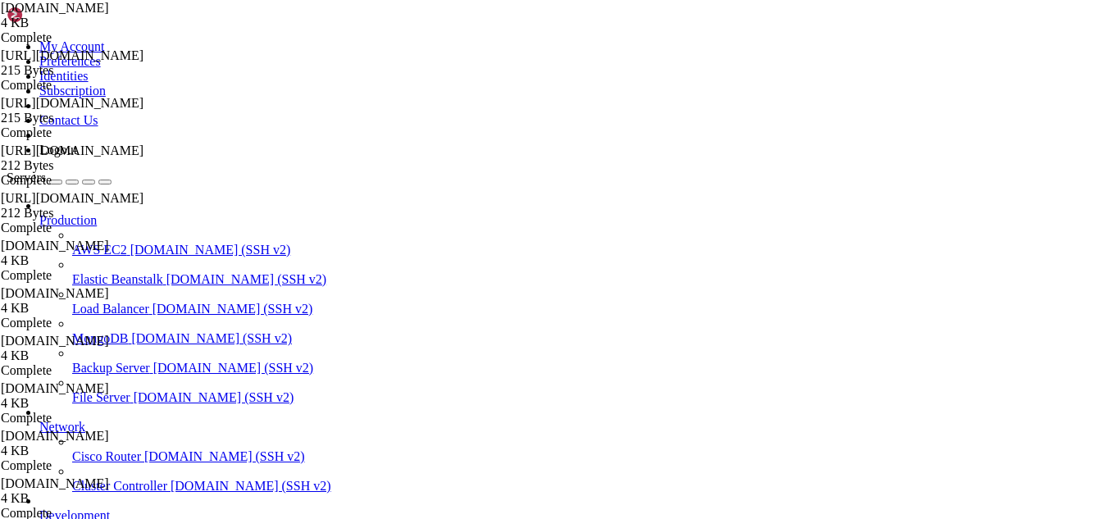
type input "/"
paste input "/usr/local/cwp/ssl/certs/"
type input "/usr/local/cwp/ssl/certs/"
drag, startPoint x: 412, startPoint y: 54, endPoint x: 245, endPoint y: 51, distance: 167.3
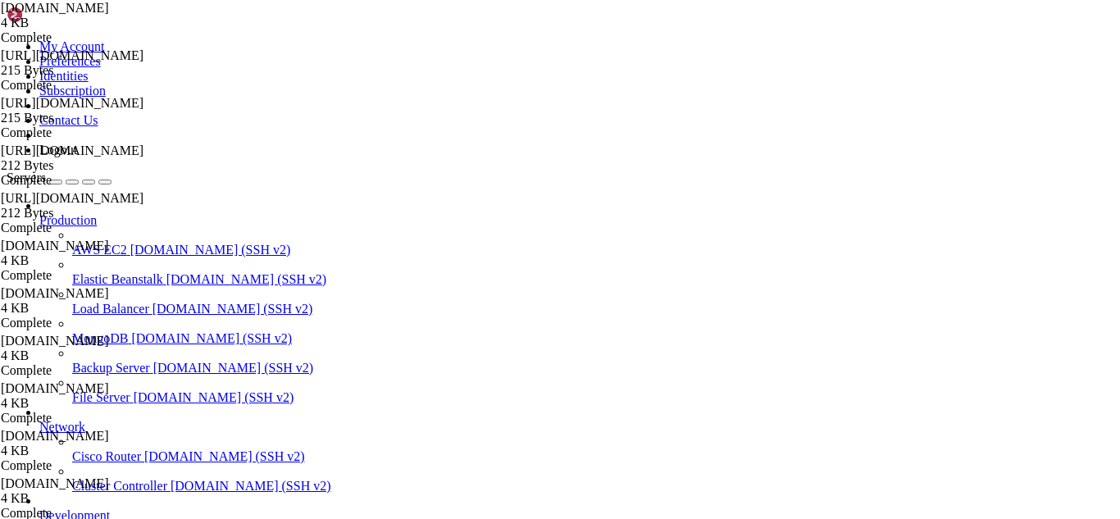
paste input "/usr/local/cwp/ssl/certs/"
type input "/usr/local/cwp/ssl/certs/"
